Goal: Task Accomplishment & Management: Manage account settings

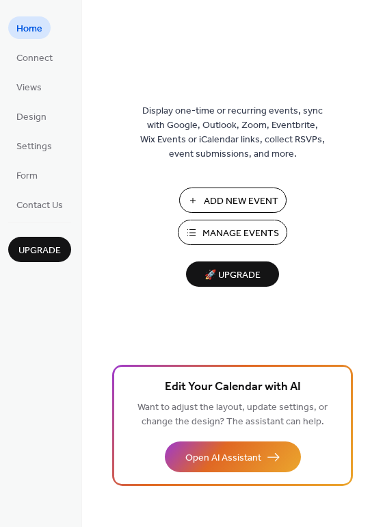
click at [238, 233] on span "Manage Events" at bounding box center [241, 234] width 77 height 14
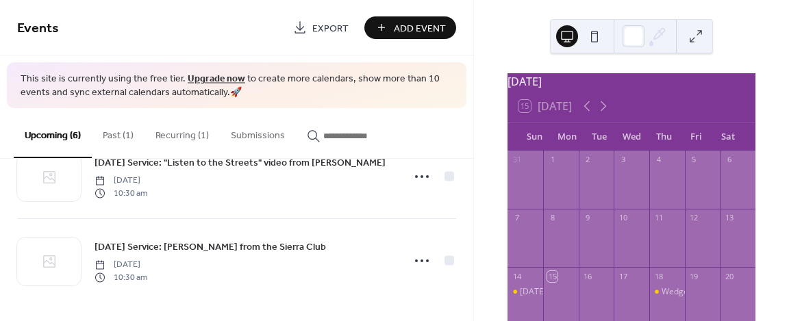
scroll to position [68, 0]
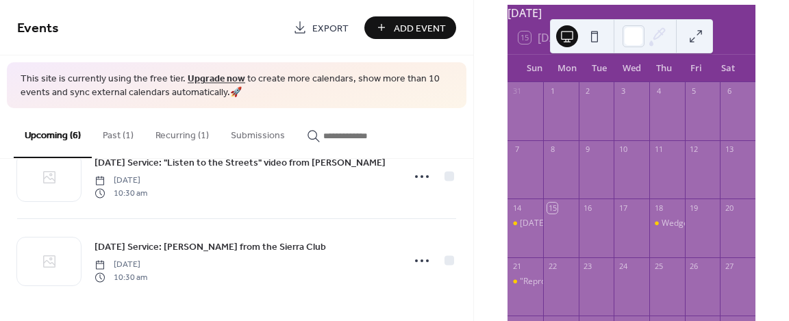
click at [120, 138] on button "Past (1)" at bounding box center [118, 132] width 53 height 49
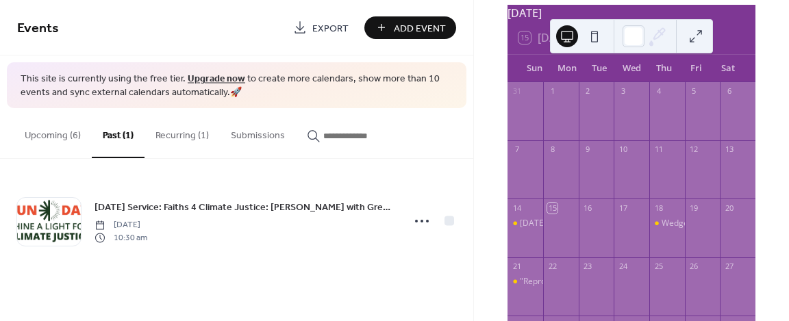
click at [182, 131] on button "Recurring (1)" at bounding box center [181, 132] width 75 height 49
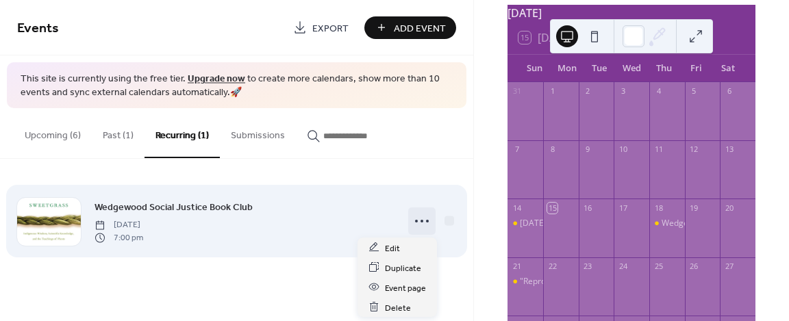
click at [422, 219] on icon at bounding box center [422, 221] width 22 height 22
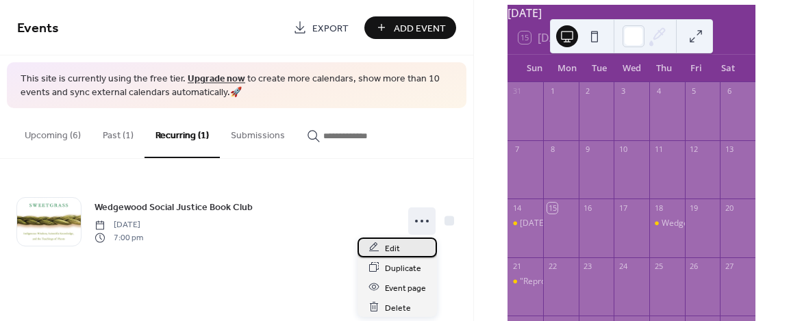
click at [396, 251] on span "Edit" at bounding box center [392, 248] width 15 height 14
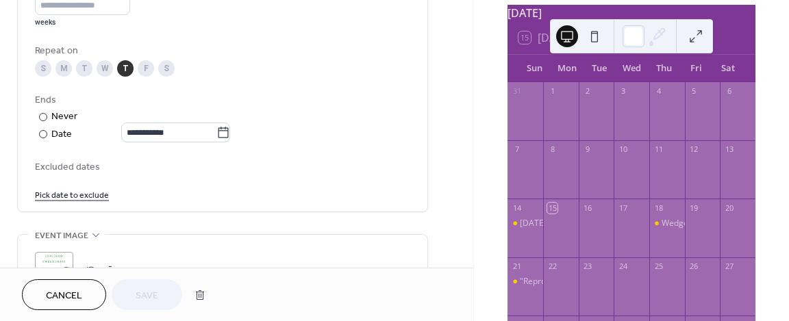
scroll to position [685, 0]
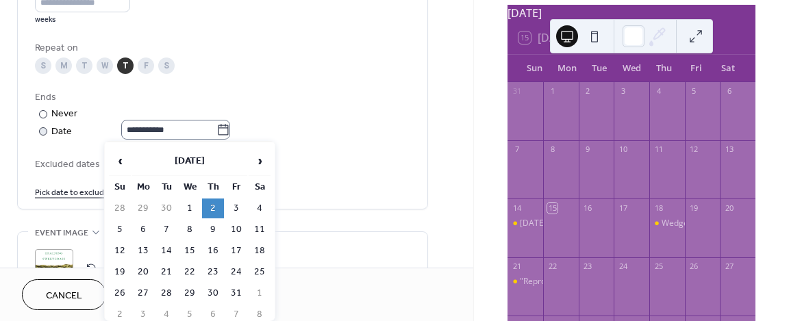
click at [227, 127] on icon at bounding box center [223, 130] width 14 height 14
click at [216, 127] on input "**********" at bounding box center [168, 130] width 95 height 20
click at [212, 249] on td "16" at bounding box center [213, 251] width 22 height 20
type input "**********"
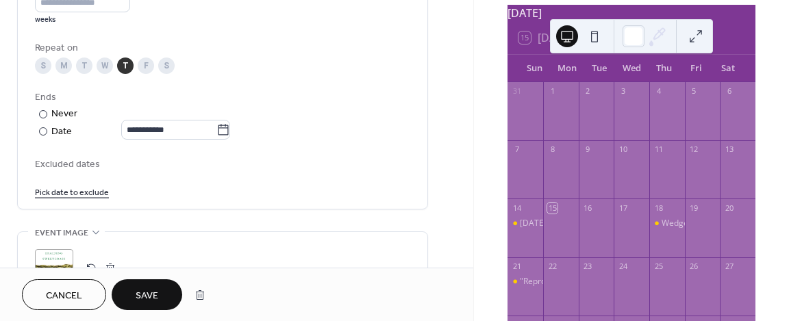
click at [142, 292] on span "Save" at bounding box center [147, 296] width 23 height 14
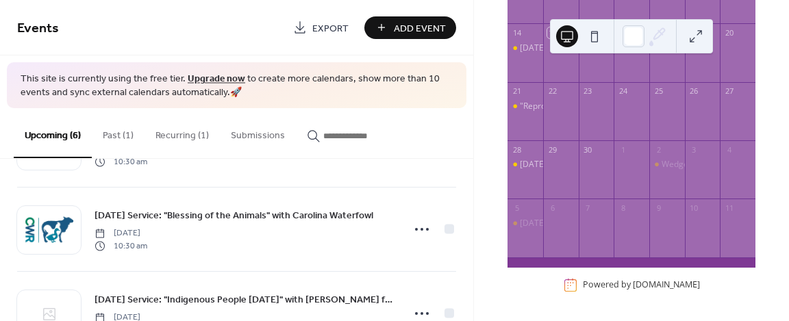
scroll to position [381, 0]
